Goal: Task Accomplishment & Management: Use online tool/utility

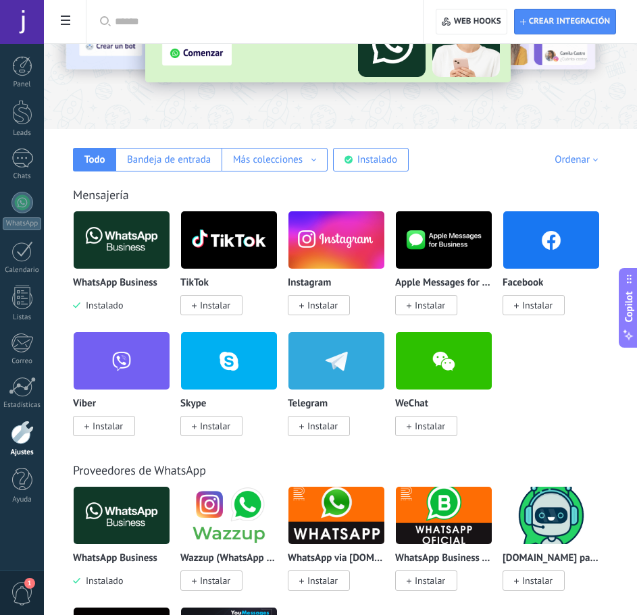
click at [138, 248] on img at bounding box center [122, 239] width 96 height 65
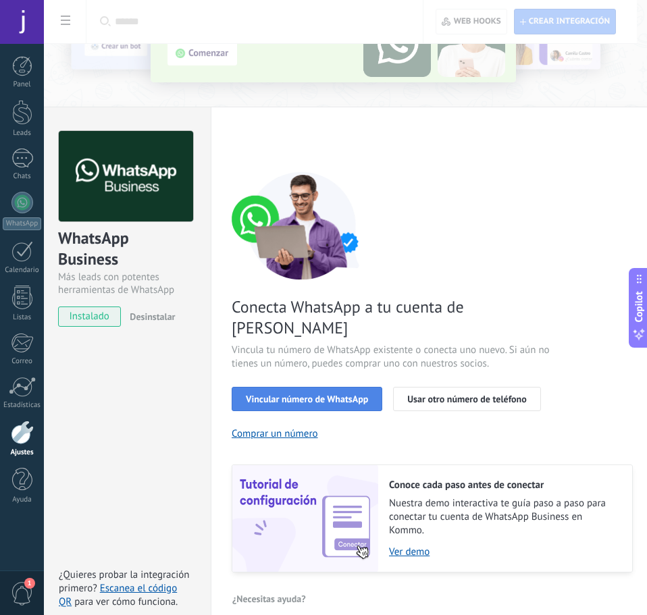
click at [345, 387] on button "Vincular número de WhatsApp" at bounding box center [307, 399] width 151 height 24
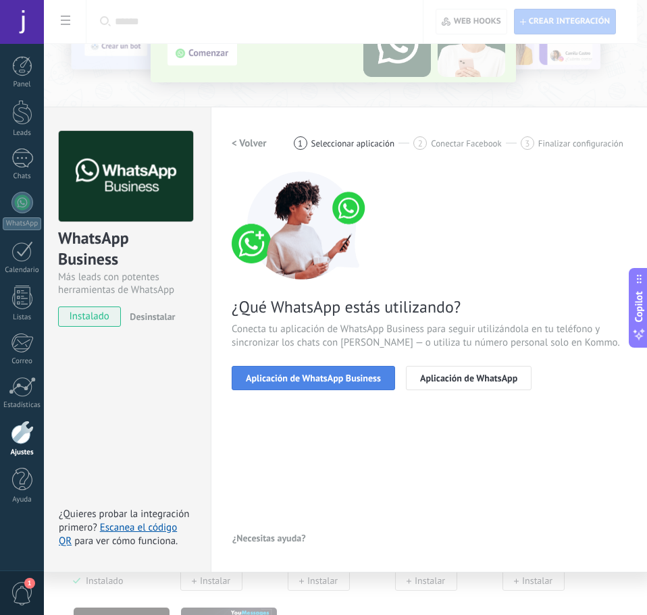
click at [321, 377] on span "Aplicación de WhatsApp Business" at bounding box center [313, 377] width 135 height 9
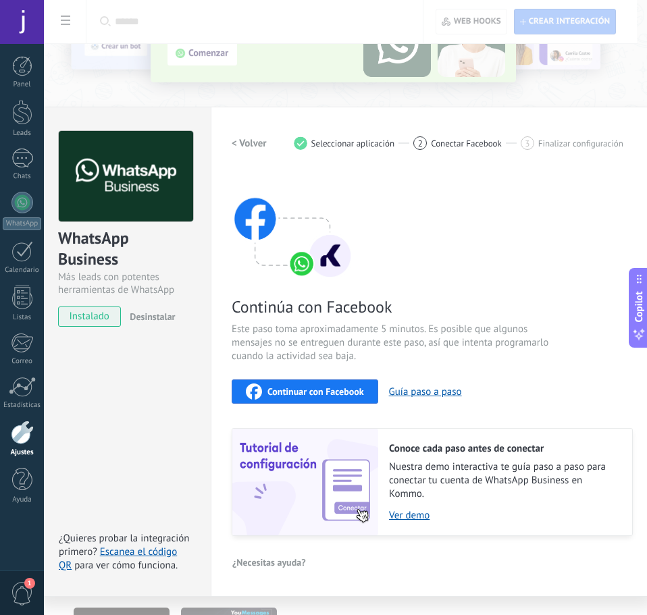
click at [314, 387] on span "Continuar con Facebook" at bounding box center [315, 391] width 97 height 9
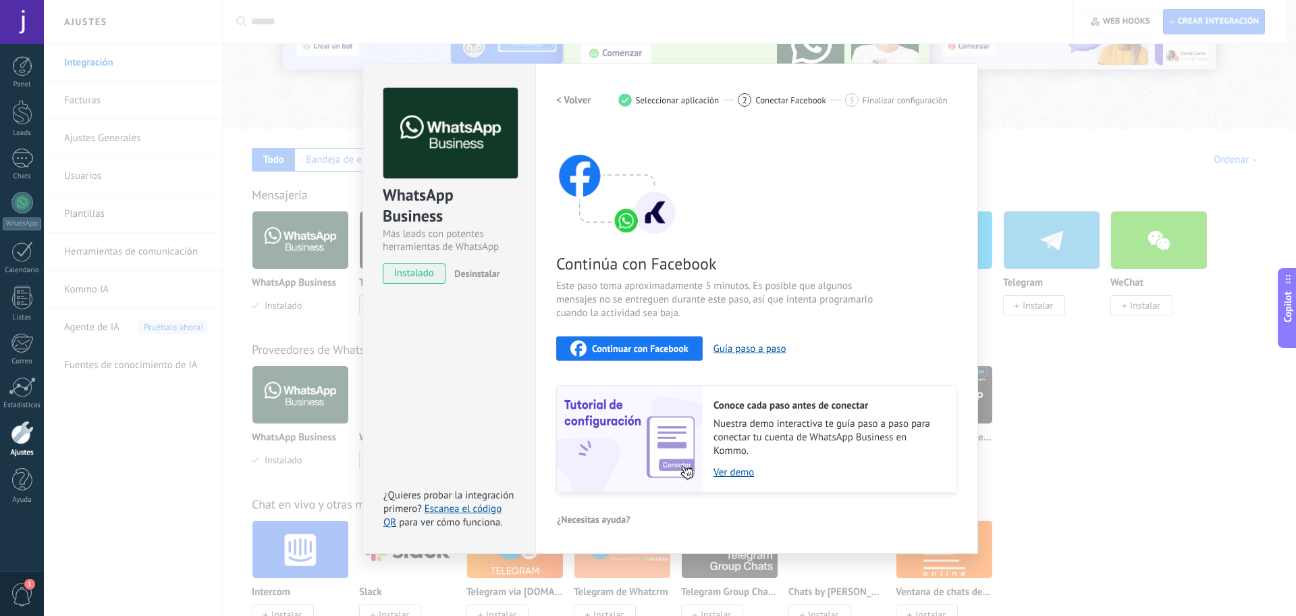
click at [636, 352] on span "Continuar con Facebook" at bounding box center [640, 348] width 97 height 9
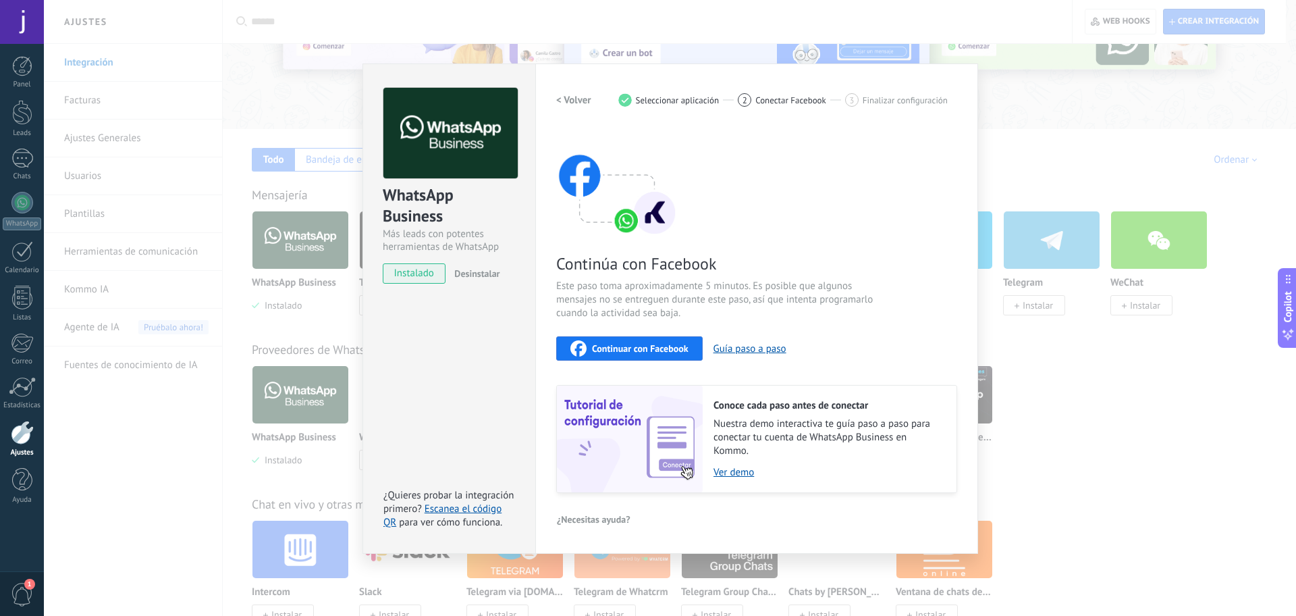
click at [636, 224] on div "Continúa con Facebook Este paso toma aproximadamente 5 minutos. Es posible que …" at bounding box center [756, 310] width 401 height 365
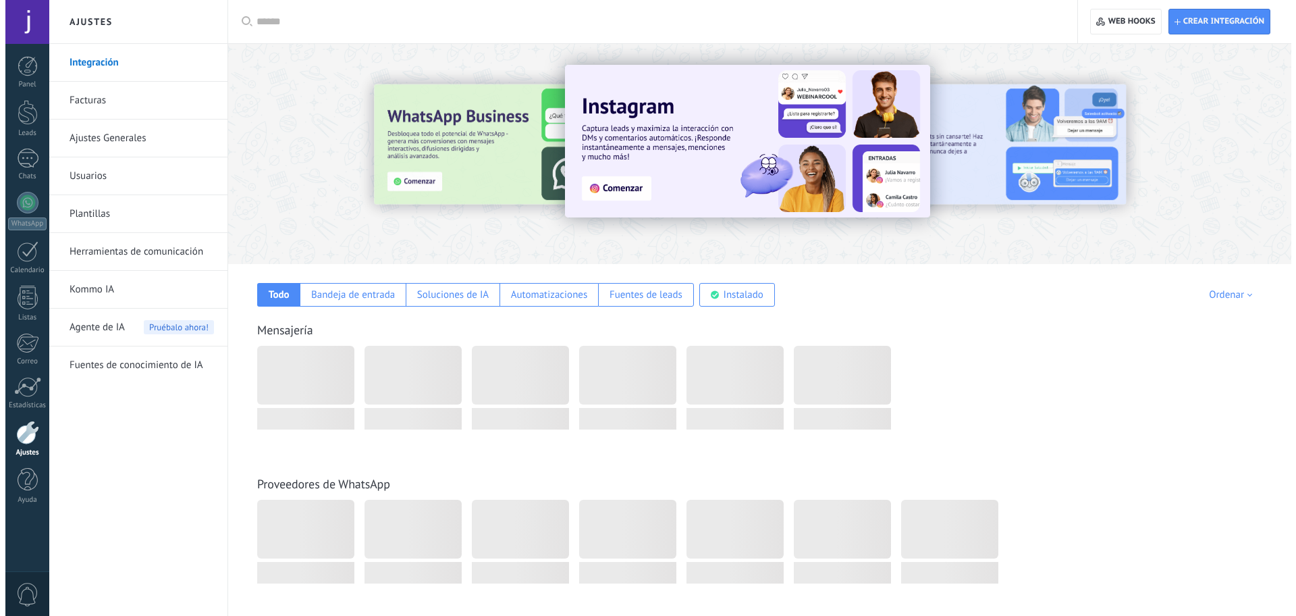
scroll to position [135, 0]
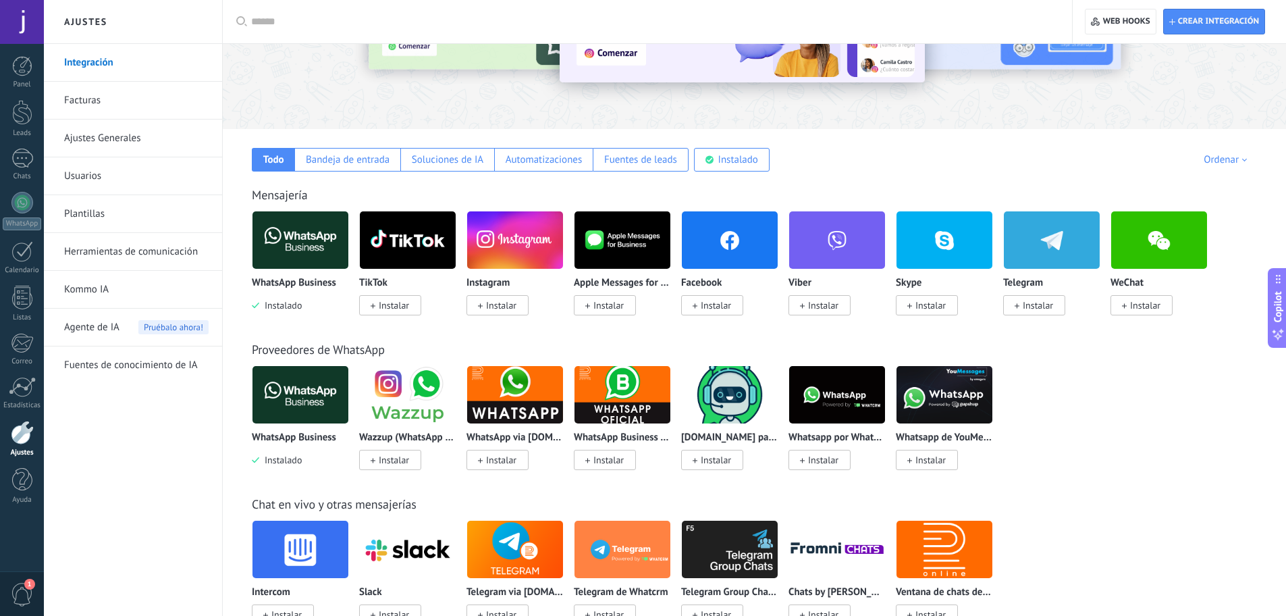
click at [293, 379] on img at bounding box center [300, 394] width 96 height 65
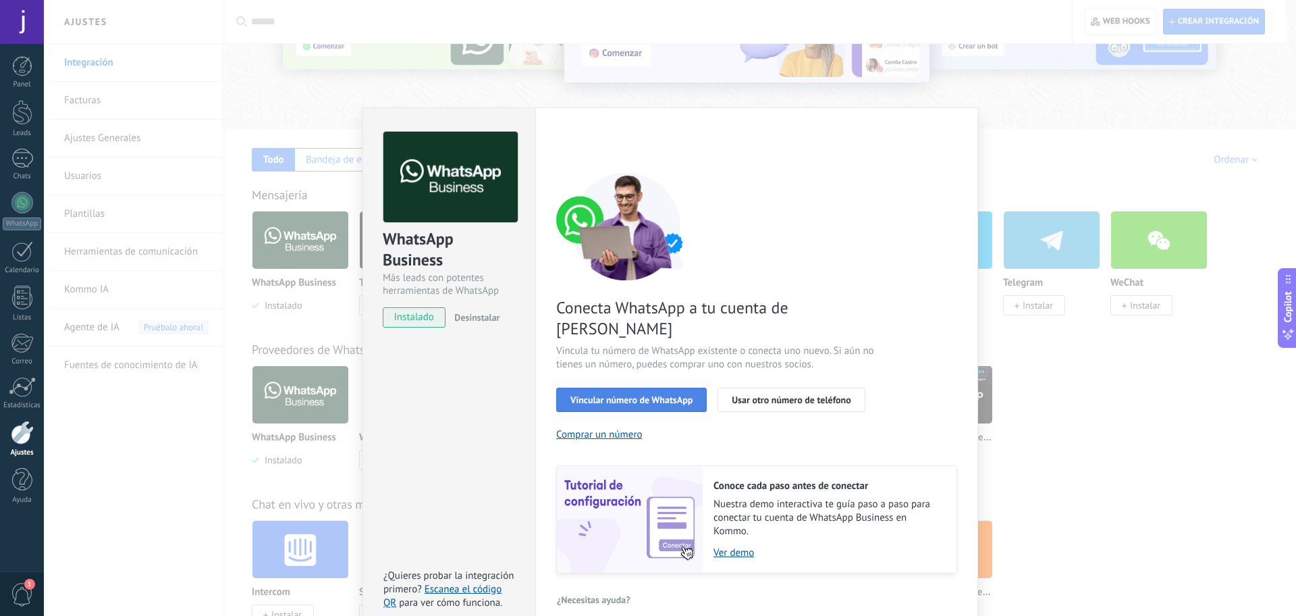
click at [668, 395] on span "Vincular número de WhatsApp" at bounding box center [631, 399] width 122 height 9
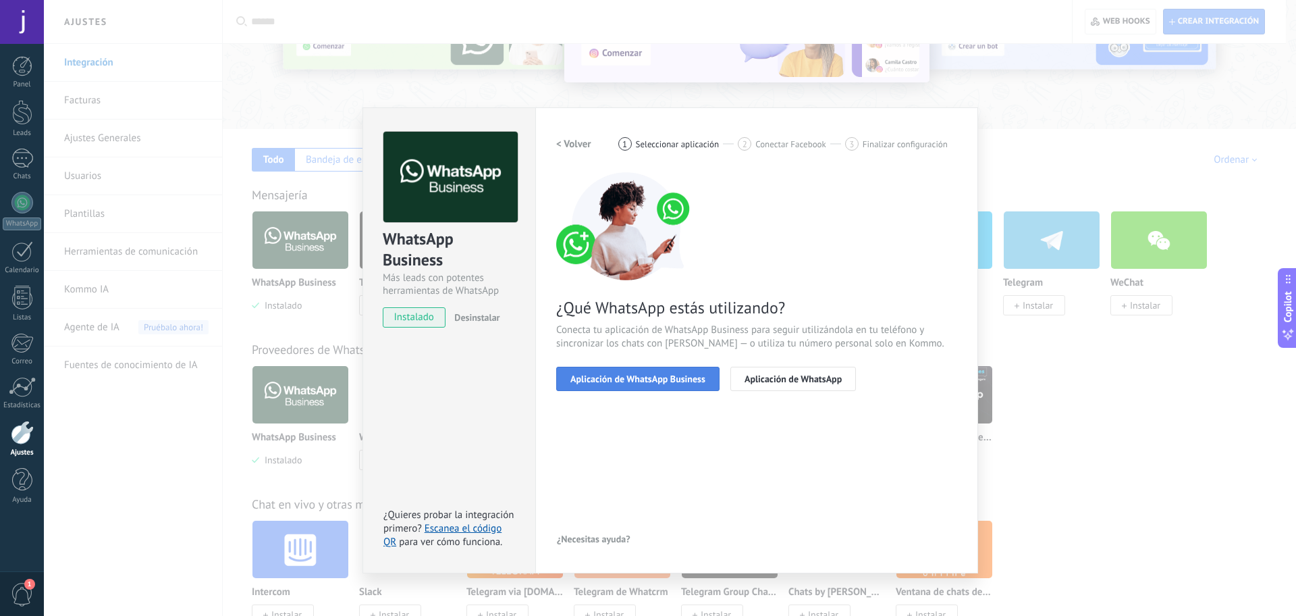
scroll to position [0, 0]
click at [685, 377] on span "Aplicación de WhatsApp Business" at bounding box center [637, 378] width 135 height 9
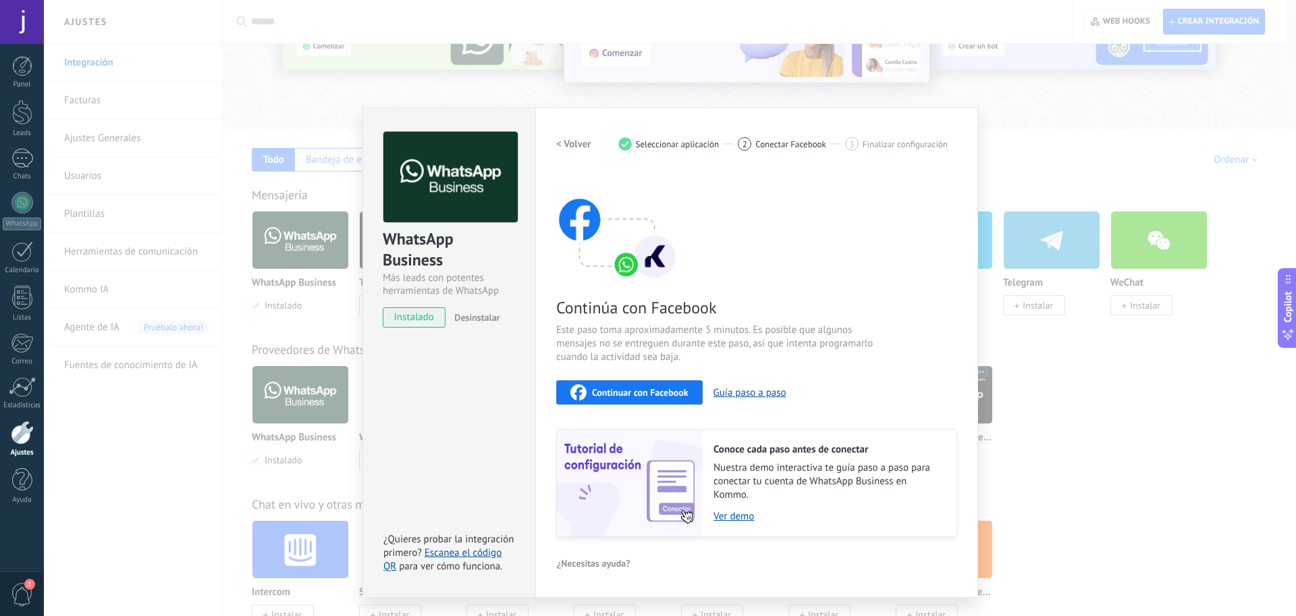
click at [668, 384] on div "Continuar con Facebook" at bounding box center [629, 392] width 118 height 16
click at [779, 273] on div "Continúa con Facebook Este paso toma aproximadamente 5 minutos. Es posible que …" at bounding box center [756, 354] width 401 height 365
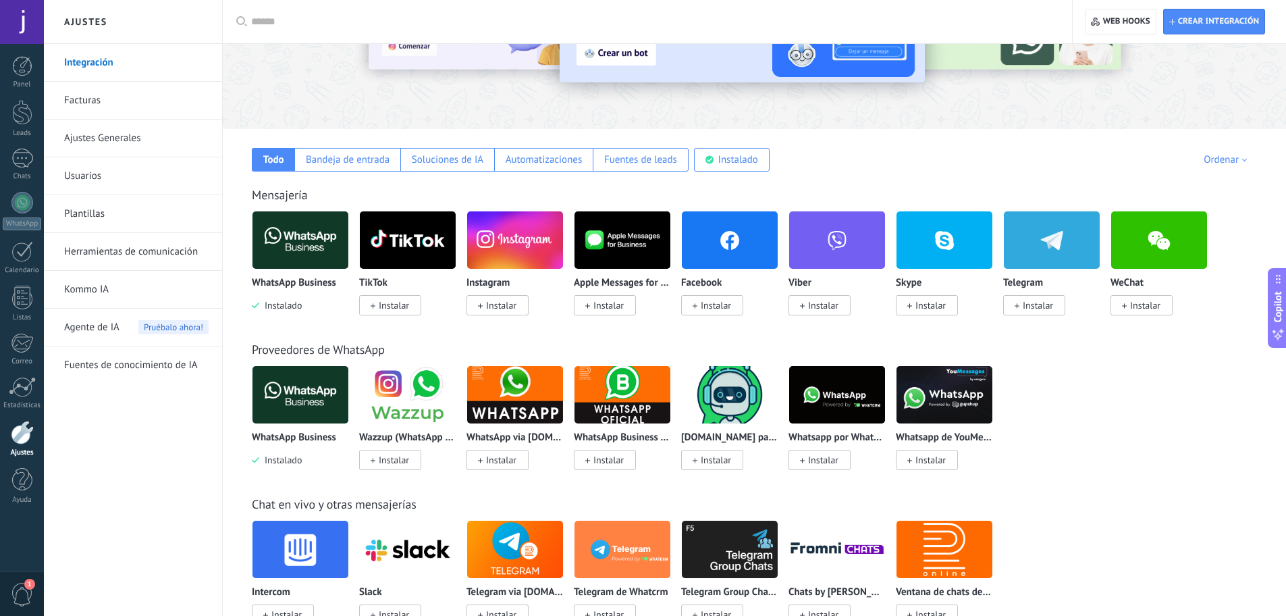
click at [311, 226] on img at bounding box center [300, 239] width 96 height 65
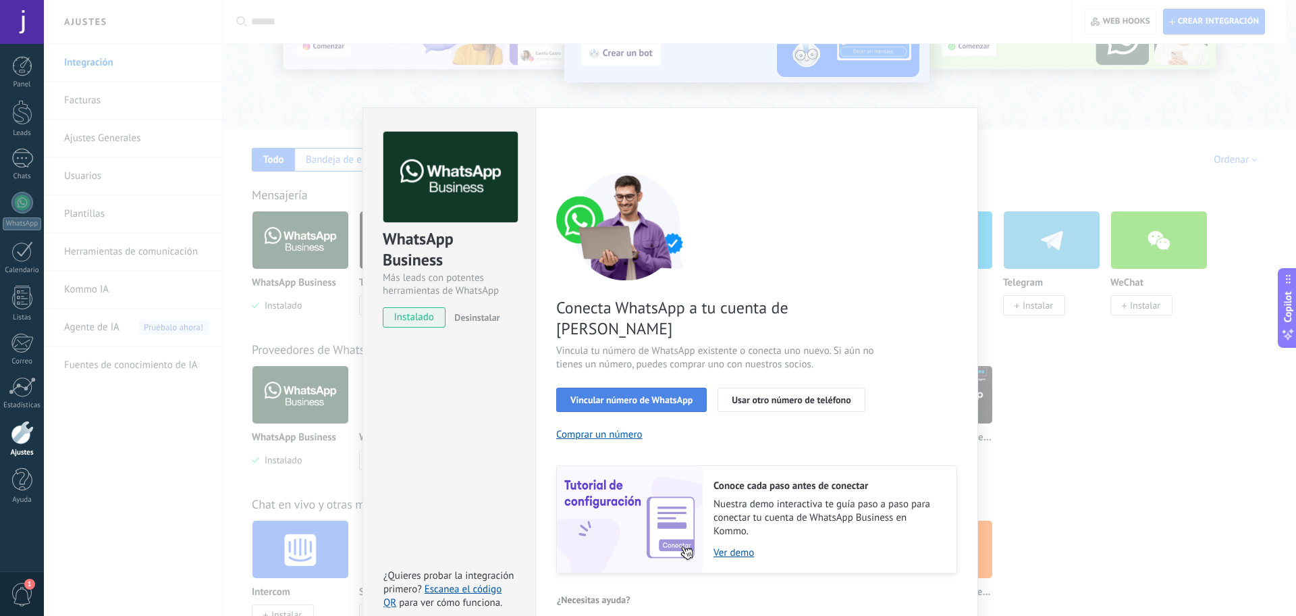
click at [647, 395] on span "Vincular número de WhatsApp" at bounding box center [631, 399] width 122 height 9
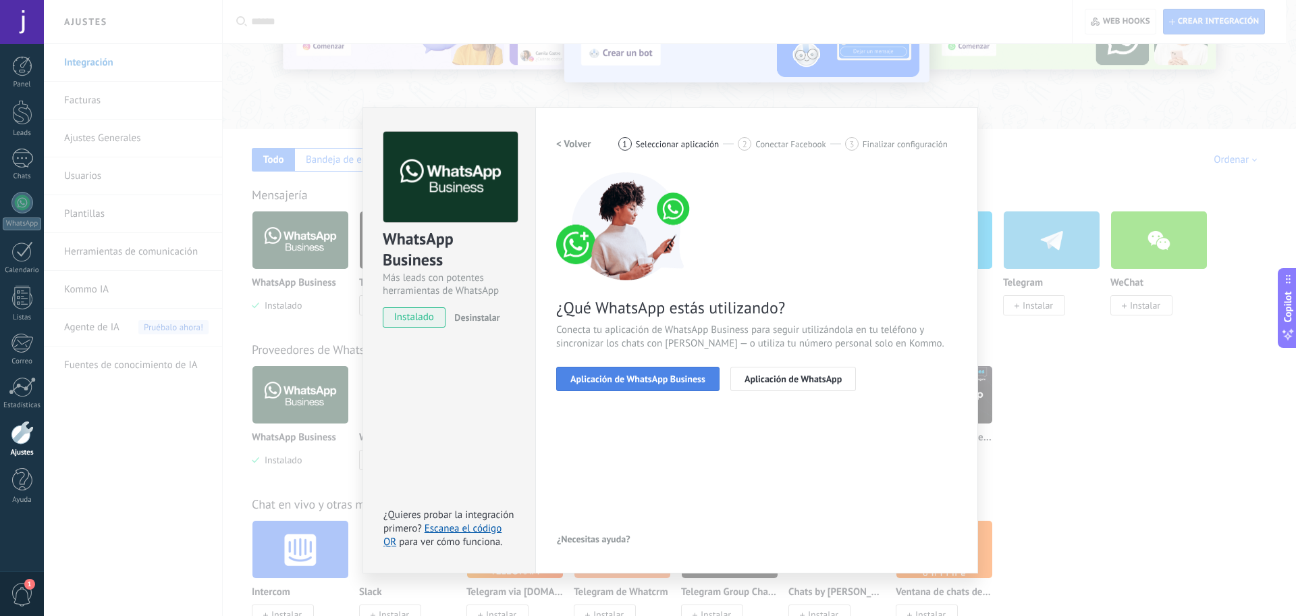
click at [653, 372] on button "Aplicación de WhatsApp Business" at bounding box center [637, 379] width 163 height 24
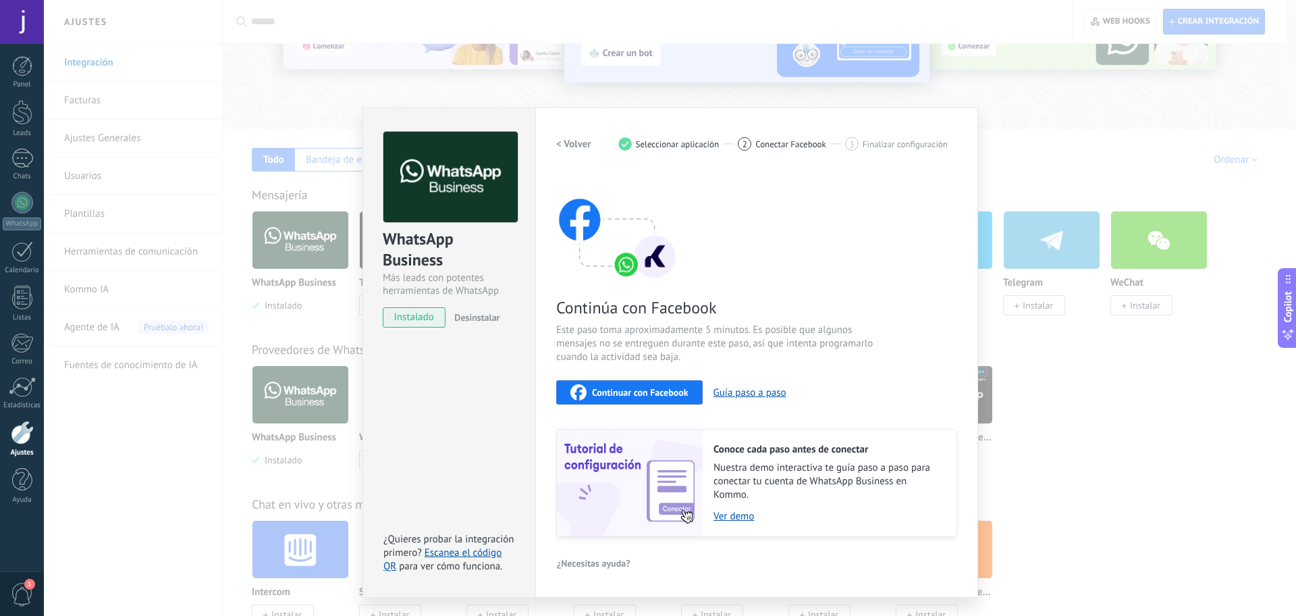
click at [658, 385] on div "Continuar con Facebook" at bounding box center [629, 392] width 118 height 16
